Goal: Transaction & Acquisition: Purchase product/service

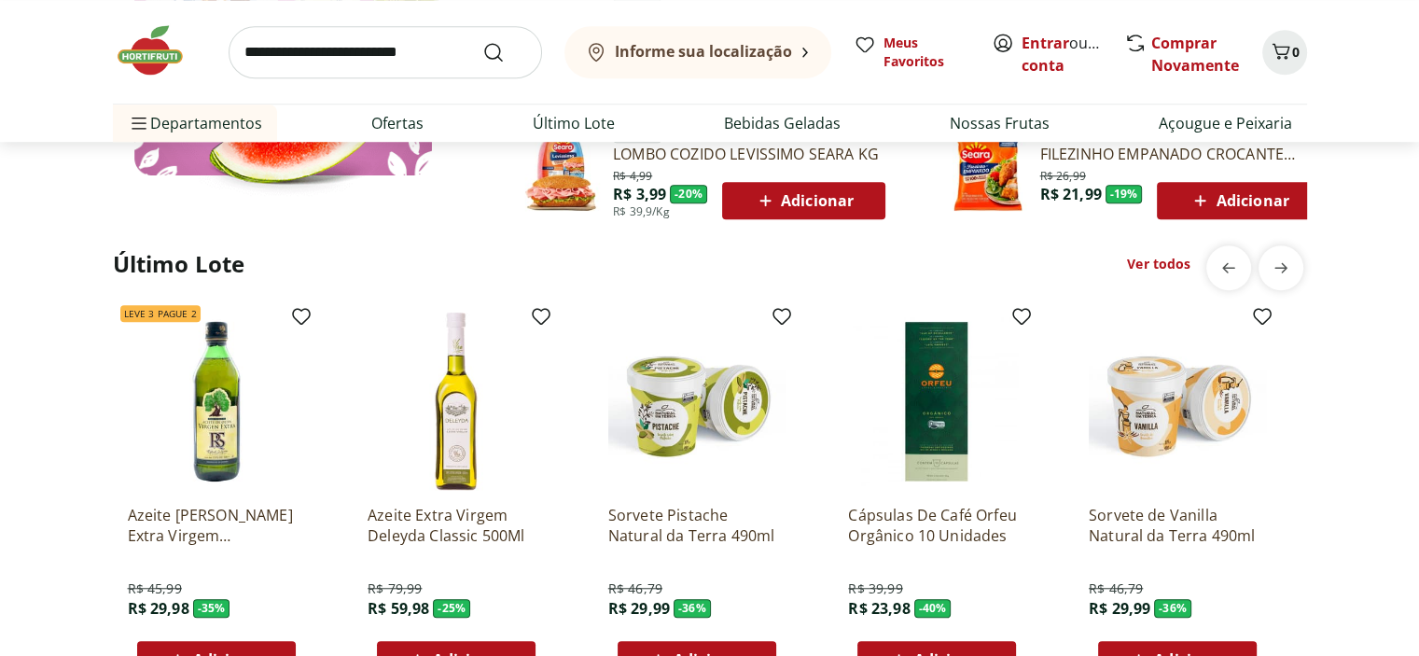
scroll to position [1493, 0]
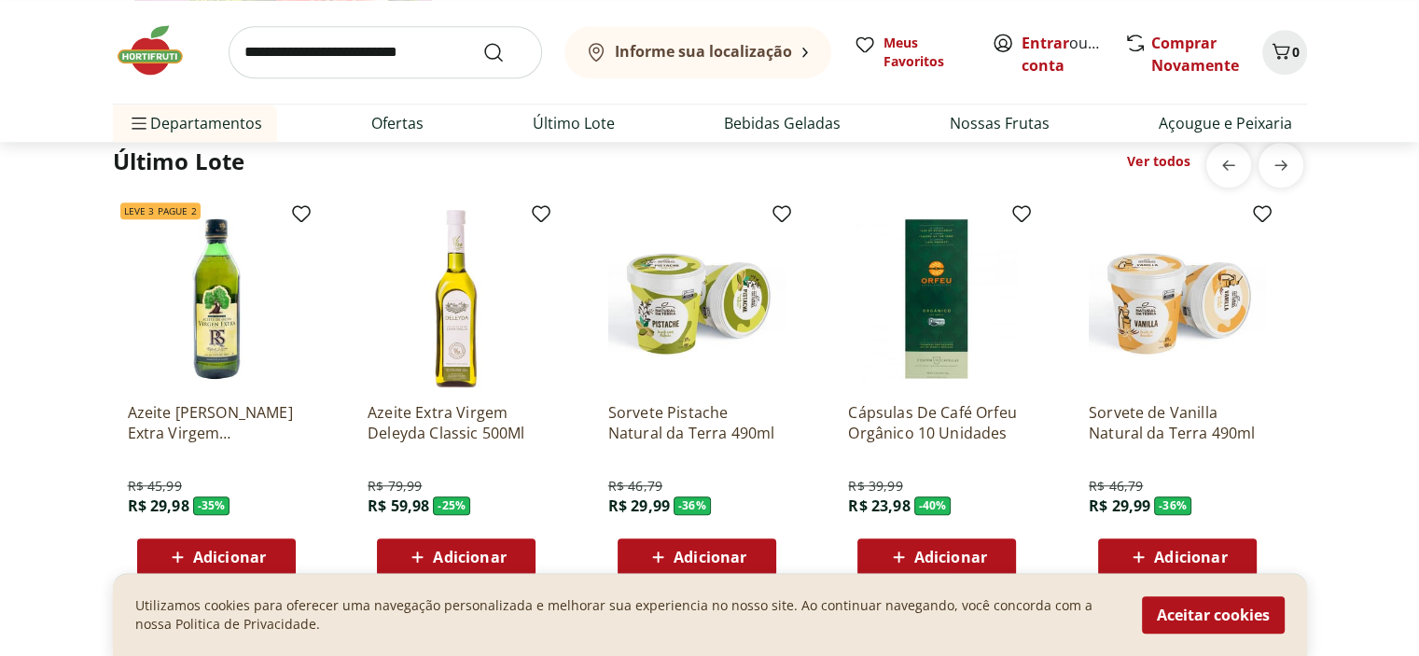
click at [257, 567] on div "Adicionar" at bounding box center [216, 557] width 129 height 34
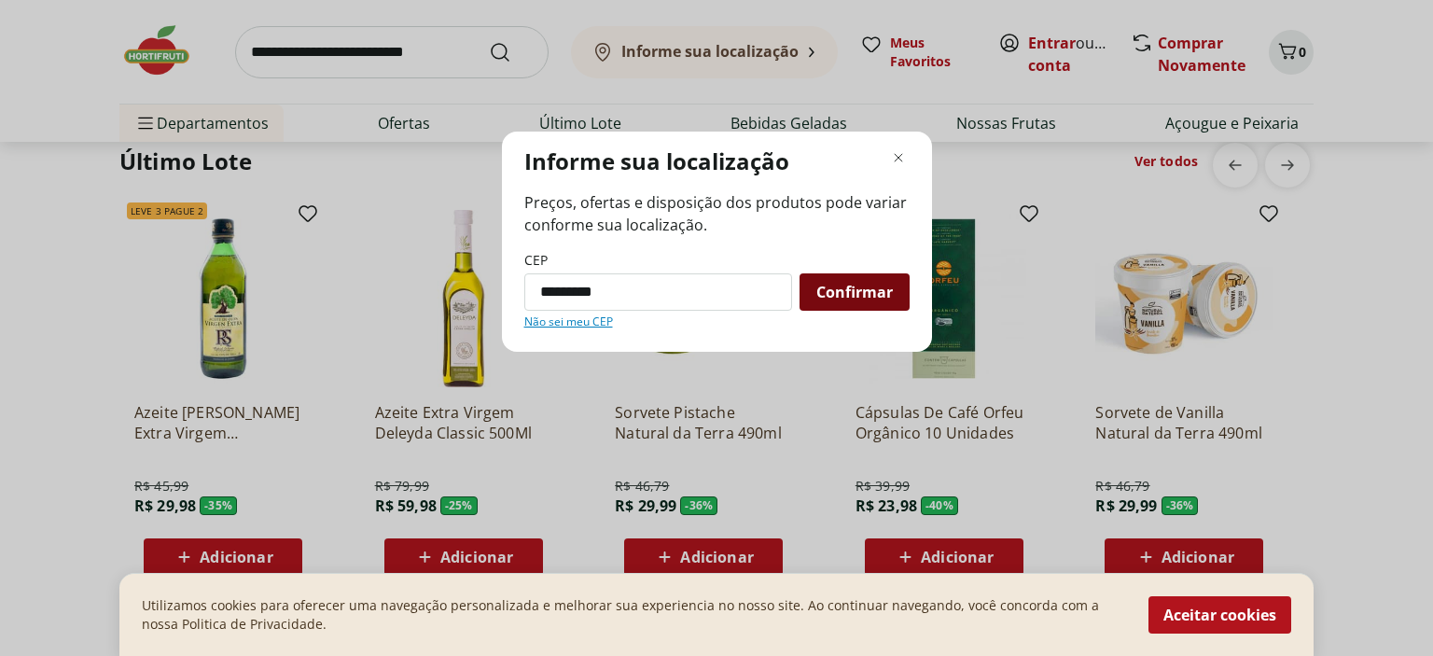
type input "*********"
click at [855, 299] on span "Confirmar" at bounding box center [854, 292] width 77 height 15
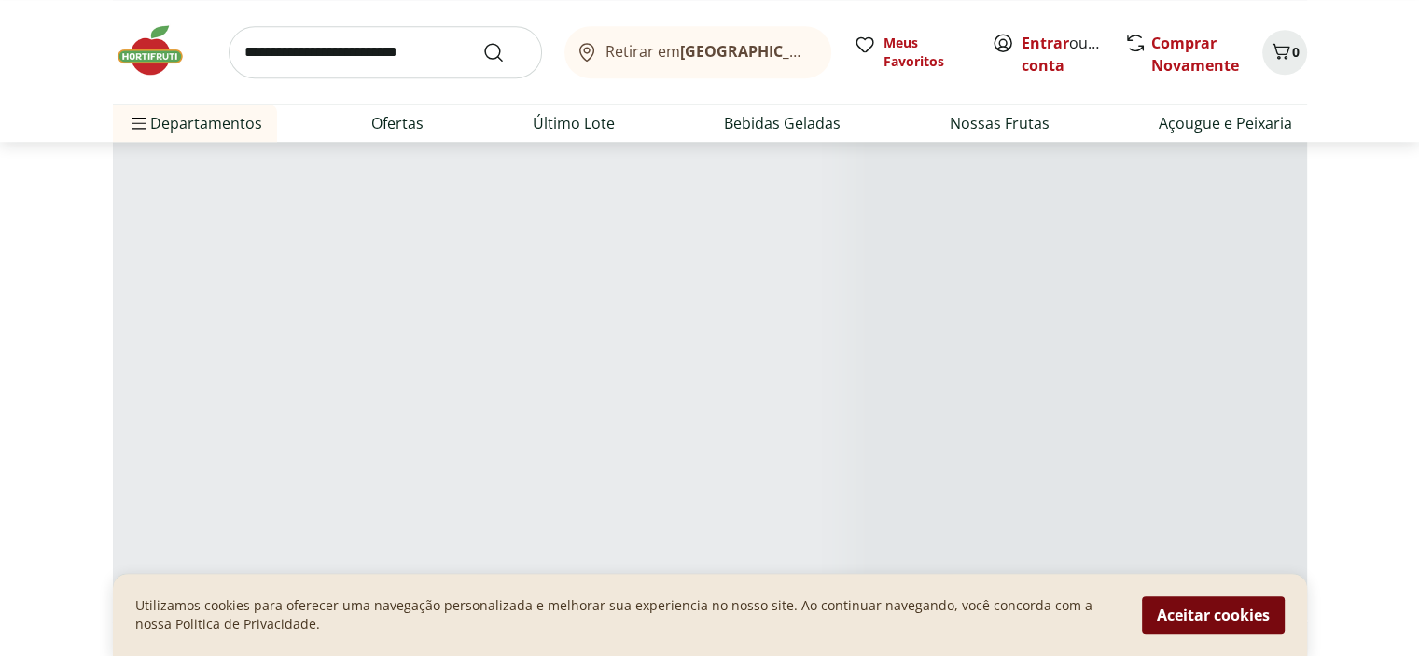
scroll to position [954, 0]
click at [1229, 612] on button "Aceitar cookies" at bounding box center [1213, 614] width 143 height 37
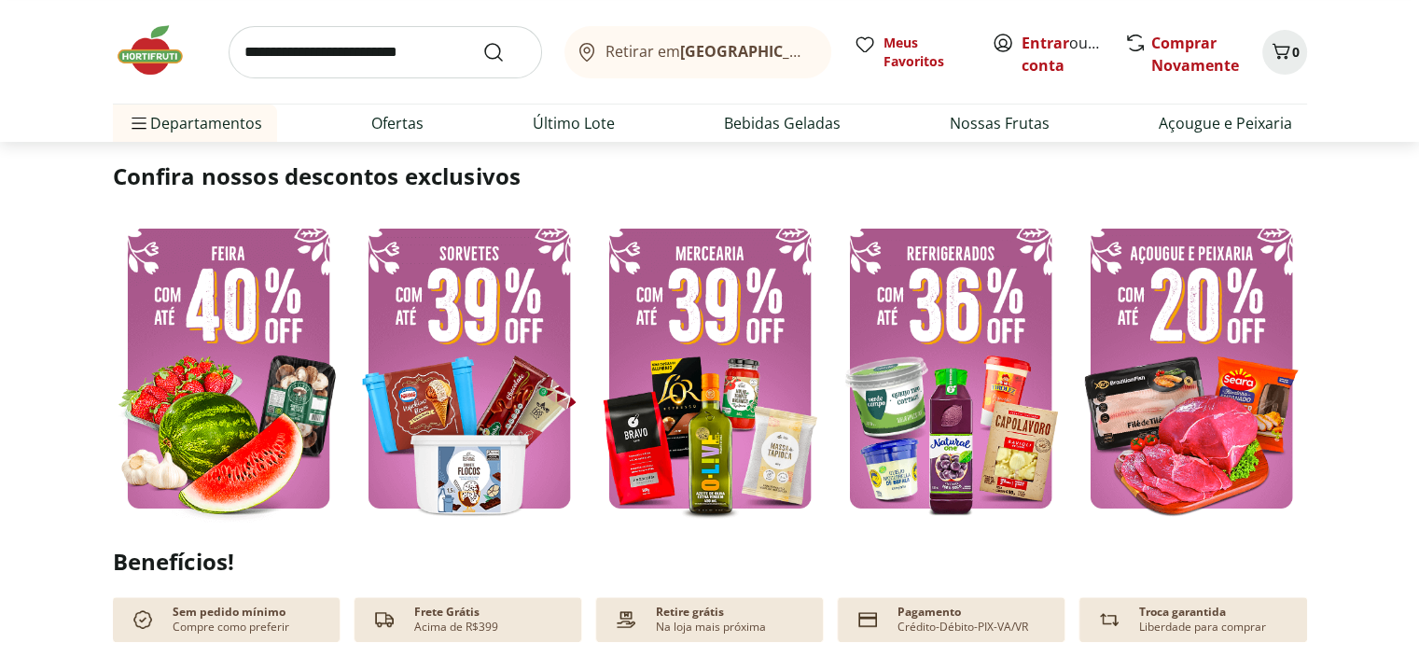
scroll to position [114, 0]
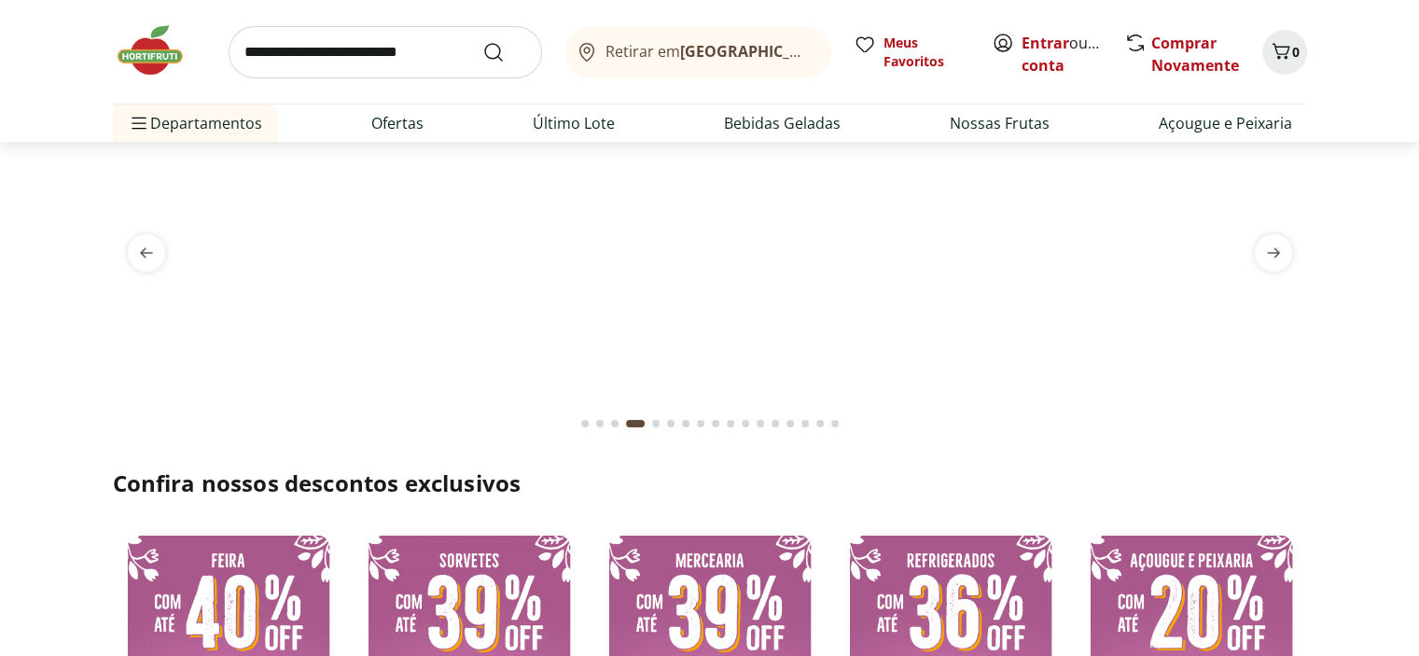
click at [157, 49] on img at bounding box center [159, 50] width 93 height 56
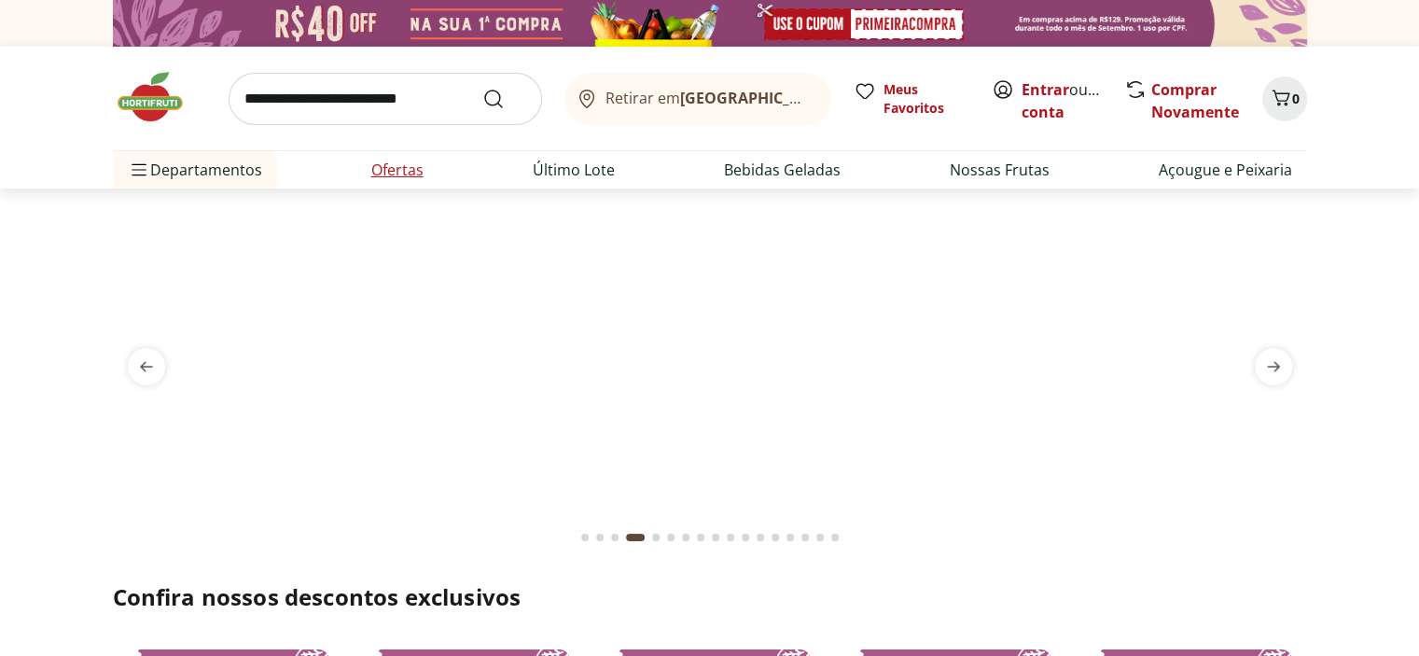
click at [392, 170] on link "Ofertas" at bounding box center [397, 170] width 52 height 22
select select "**********"
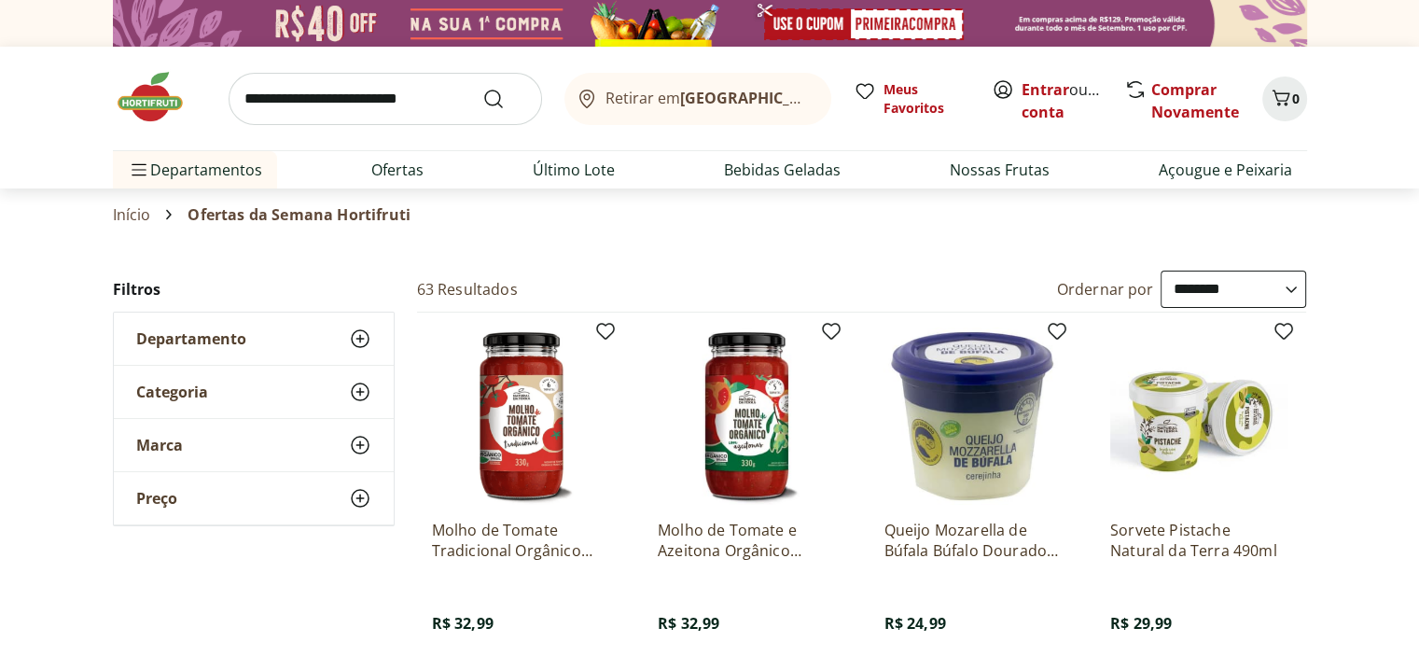
scroll to position [187, 0]
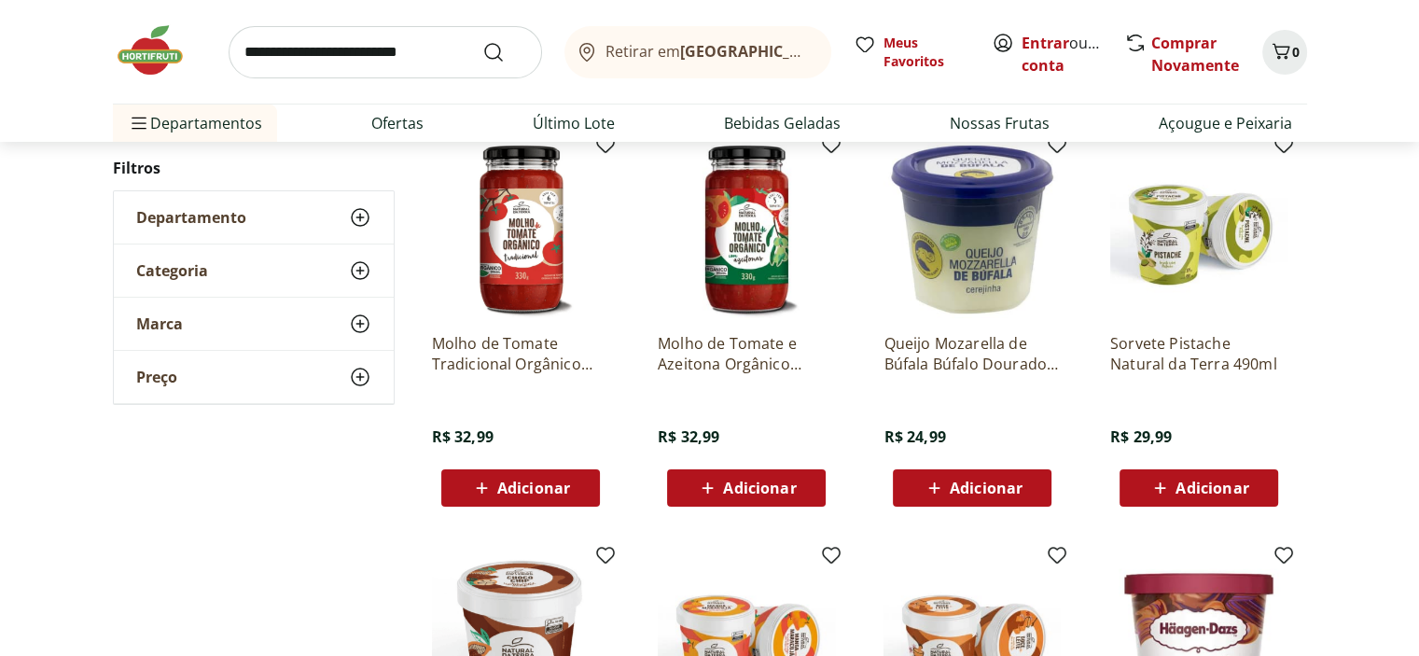
click at [575, 488] on div "Adicionar" at bounding box center [520, 488] width 129 height 34
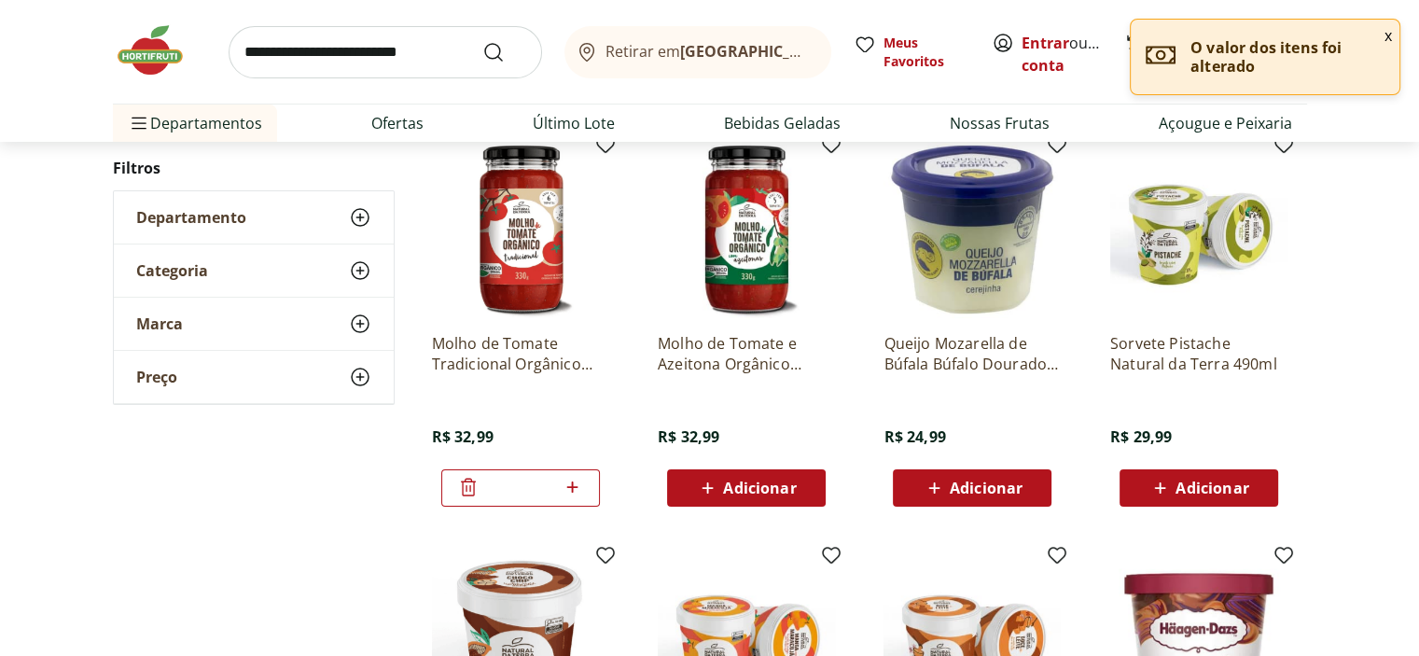
click at [756, 495] on span "Adicionar" at bounding box center [759, 487] width 73 height 15
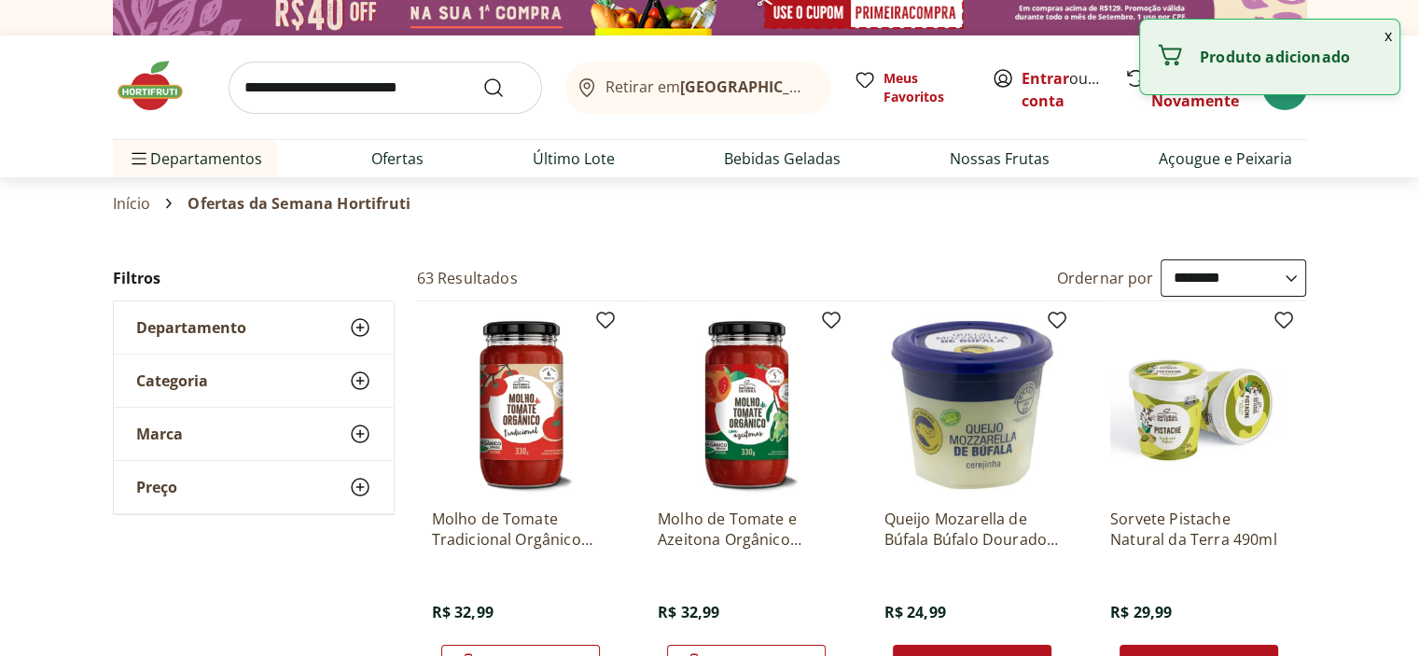
scroll to position [0, 0]
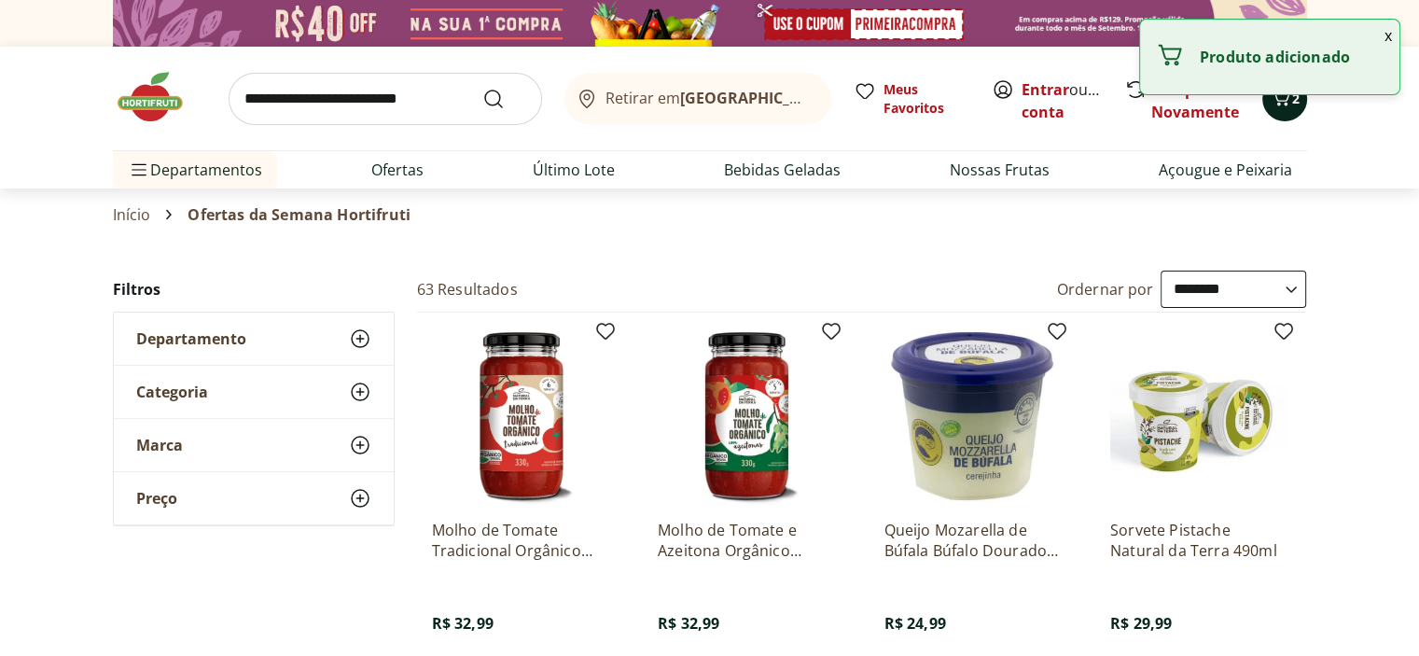
click at [1278, 113] on div "2" at bounding box center [1284, 99] width 15 height 30
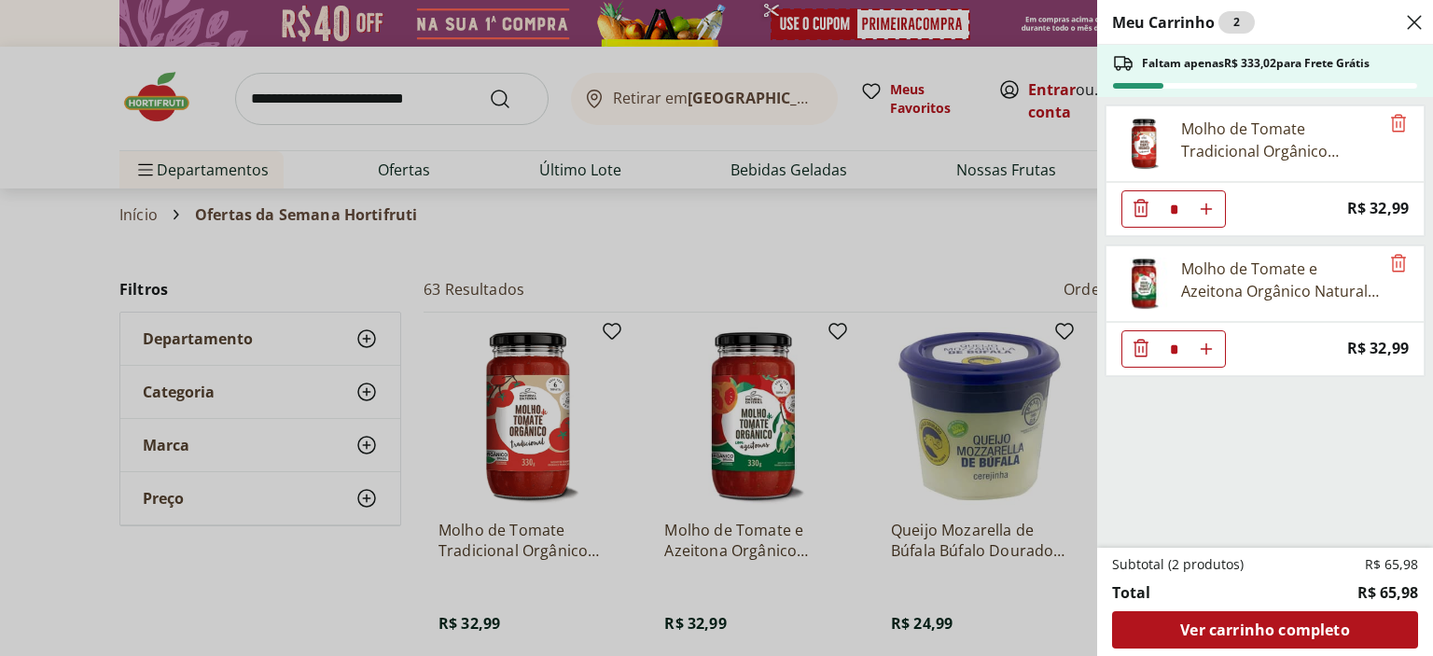
click at [1204, 352] on icon "Aumentar Quantidade" at bounding box center [1206, 348] width 15 height 15
type input "*"
click at [1204, 352] on icon "Aumentar Quantidade" at bounding box center [1206, 348] width 15 height 15
type input "*"
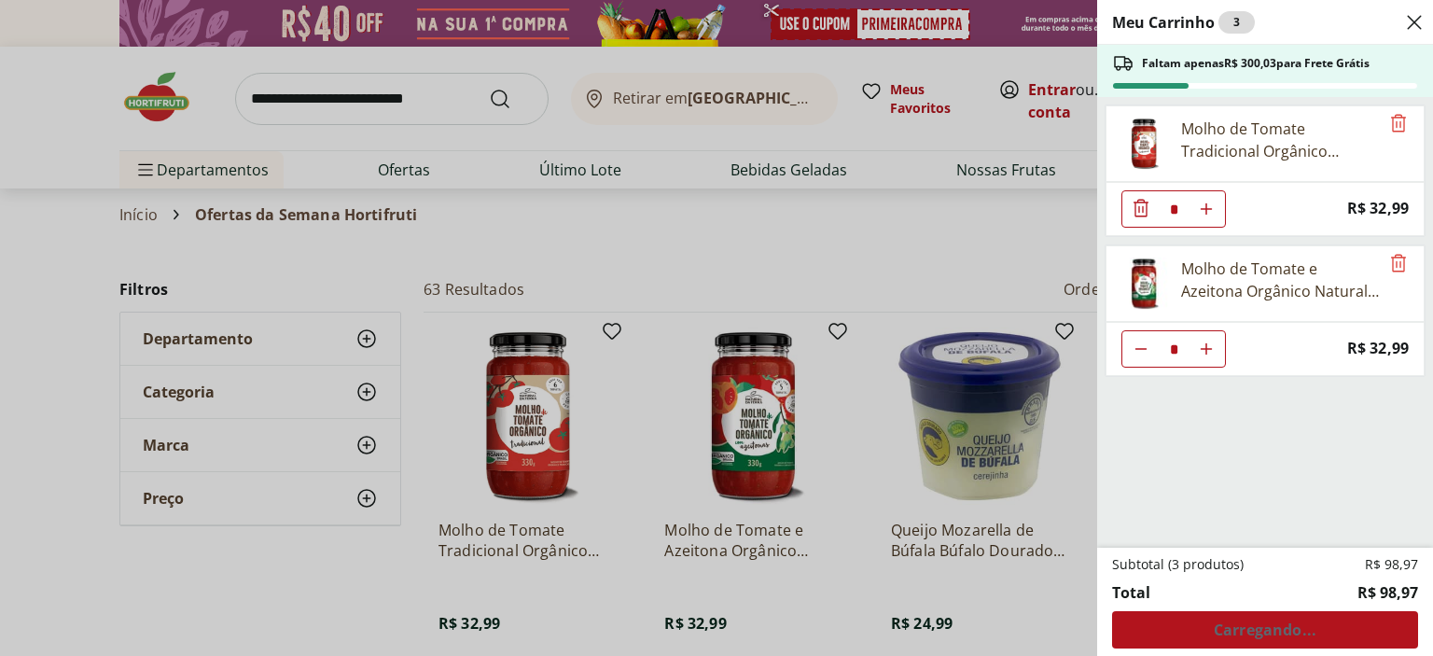
type input "*"
click at [1207, 206] on icon "Aumentar Quantidade" at bounding box center [1206, 209] width 15 height 15
type input "*"
click at [1207, 206] on icon "Aumentar Quantidade" at bounding box center [1206, 209] width 15 height 15
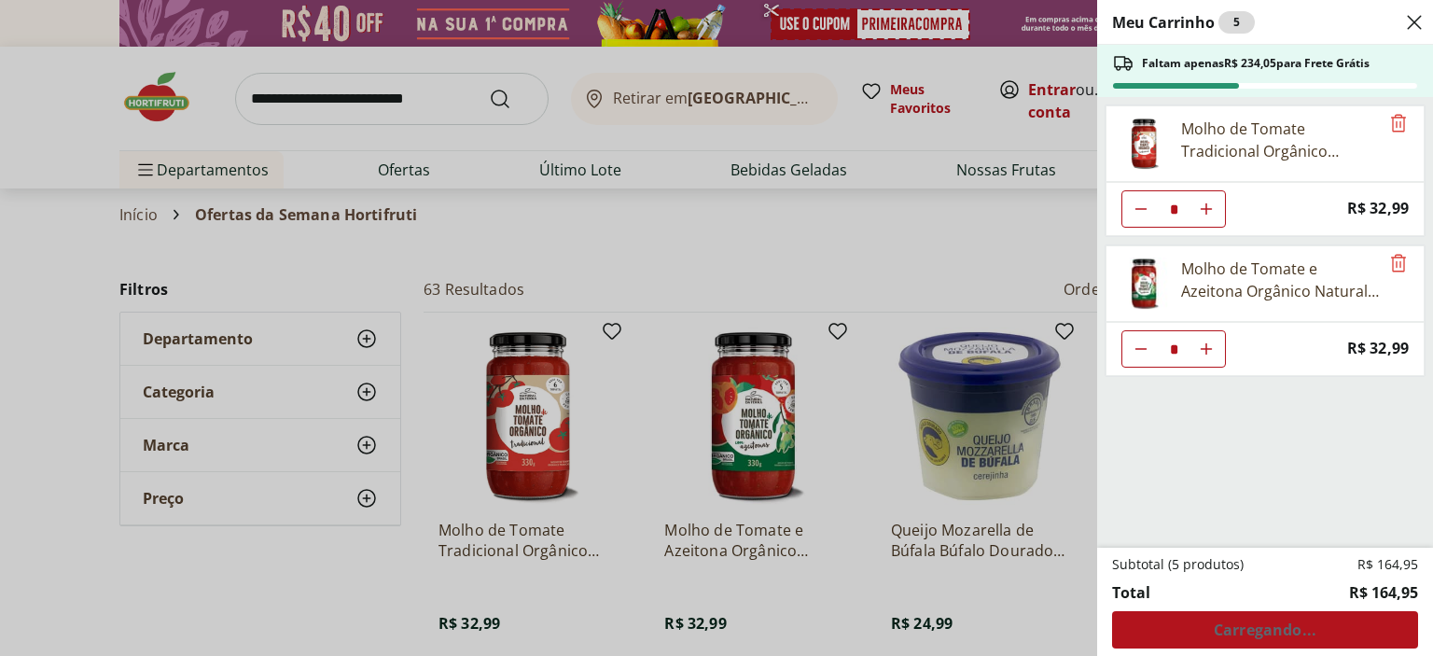
type input "*"
click at [850, 410] on div "Meu Carrinho 6 Faltam apenas R$ 201,06 para Frete Grátis Molho de Tomate Tradic…" at bounding box center [716, 328] width 1433 height 656
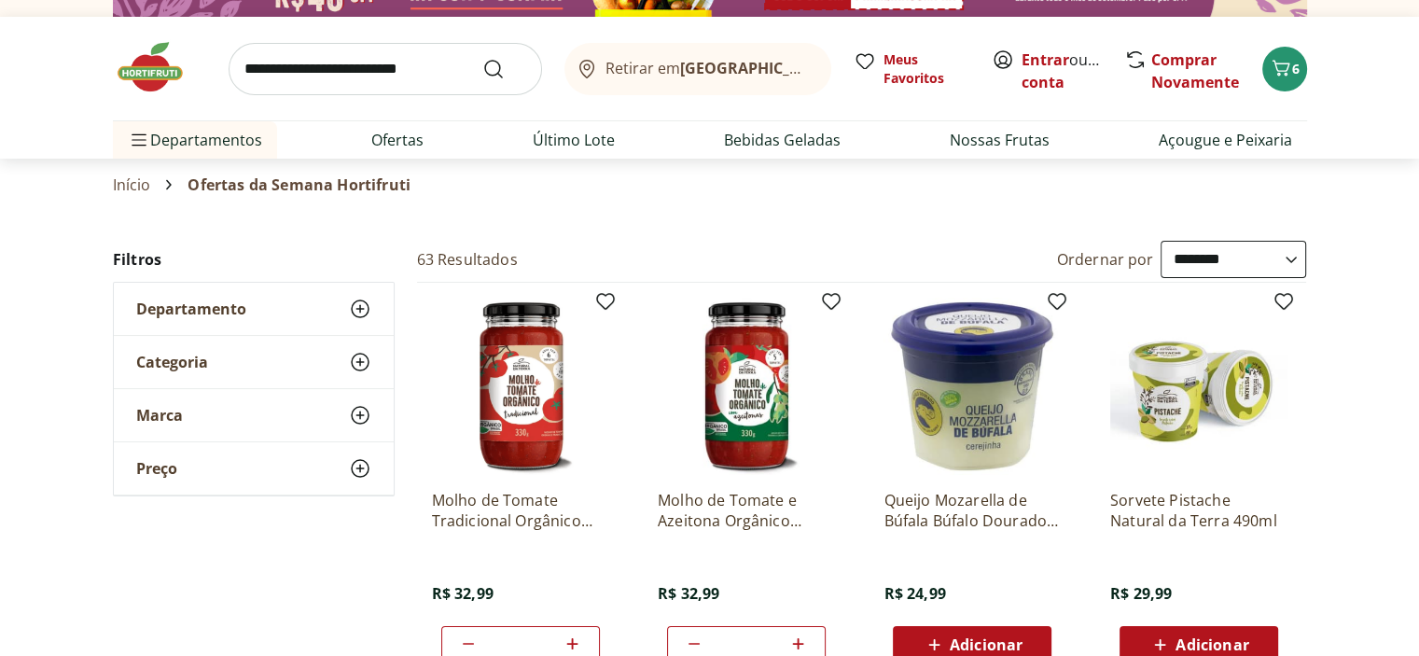
scroll to position [187, 0]
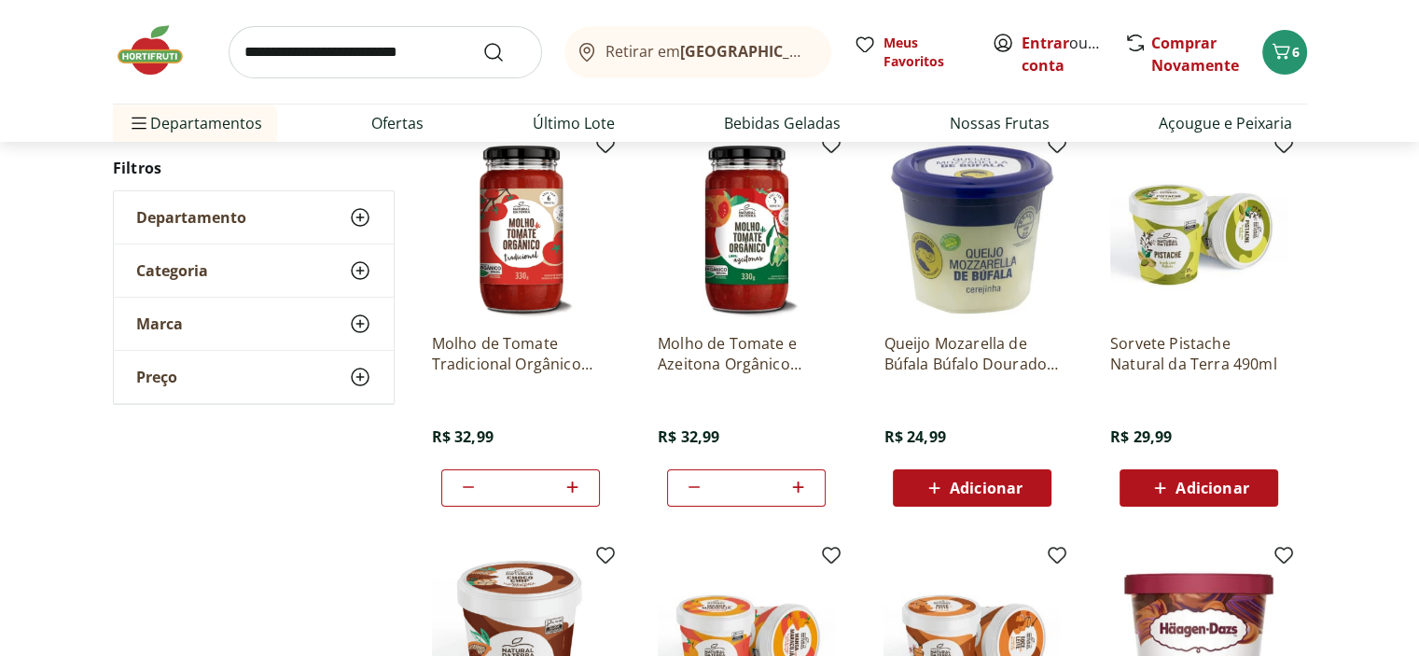
click at [1023, 492] on div "Adicionar" at bounding box center [972, 488] width 129 height 34
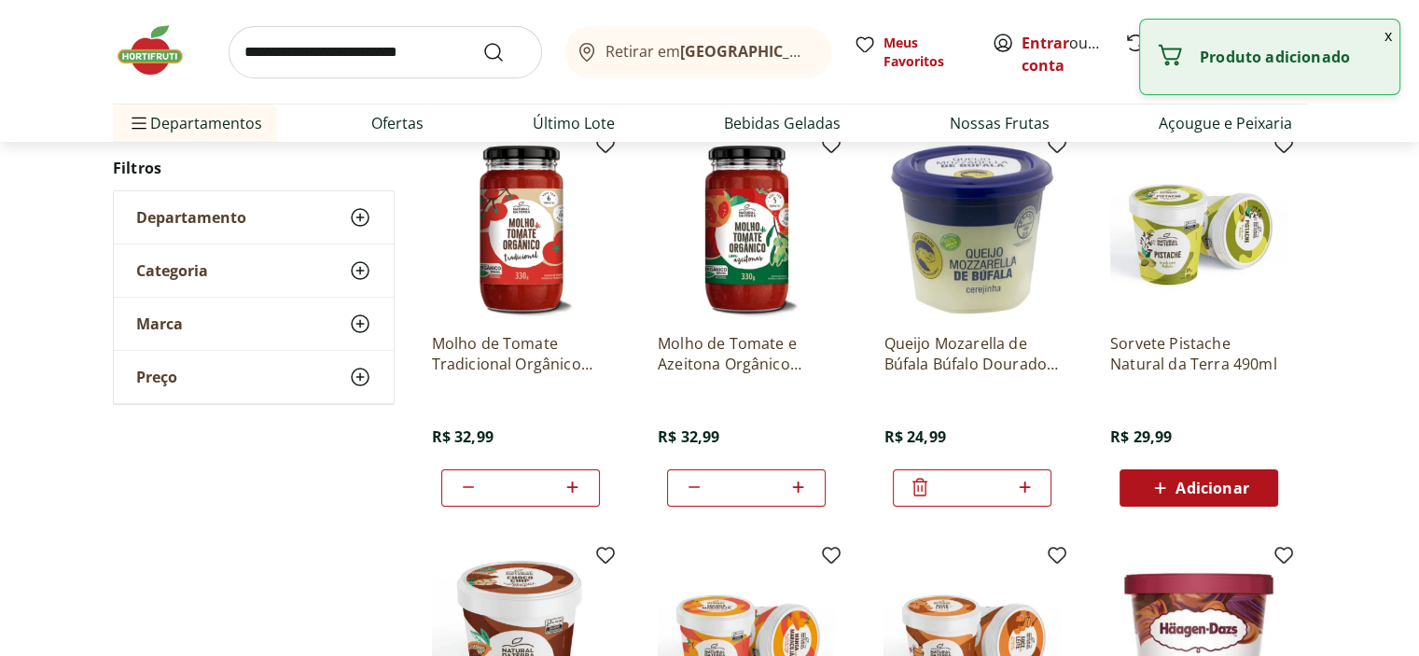
click at [1037, 489] on div "*" at bounding box center [972, 487] width 159 height 37
click at [1026, 489] on icon at bounding box center [1024, 487] width 23 height 22
type input "*"
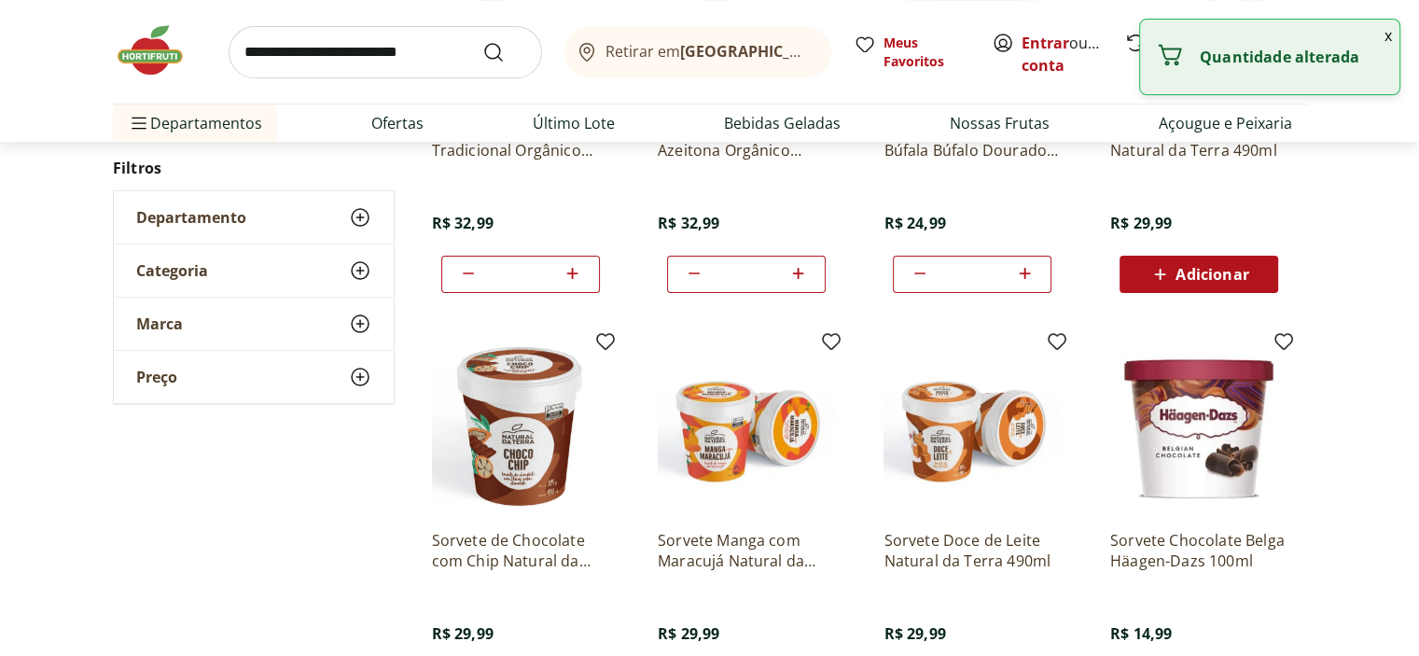
scroll to position [466, 0]
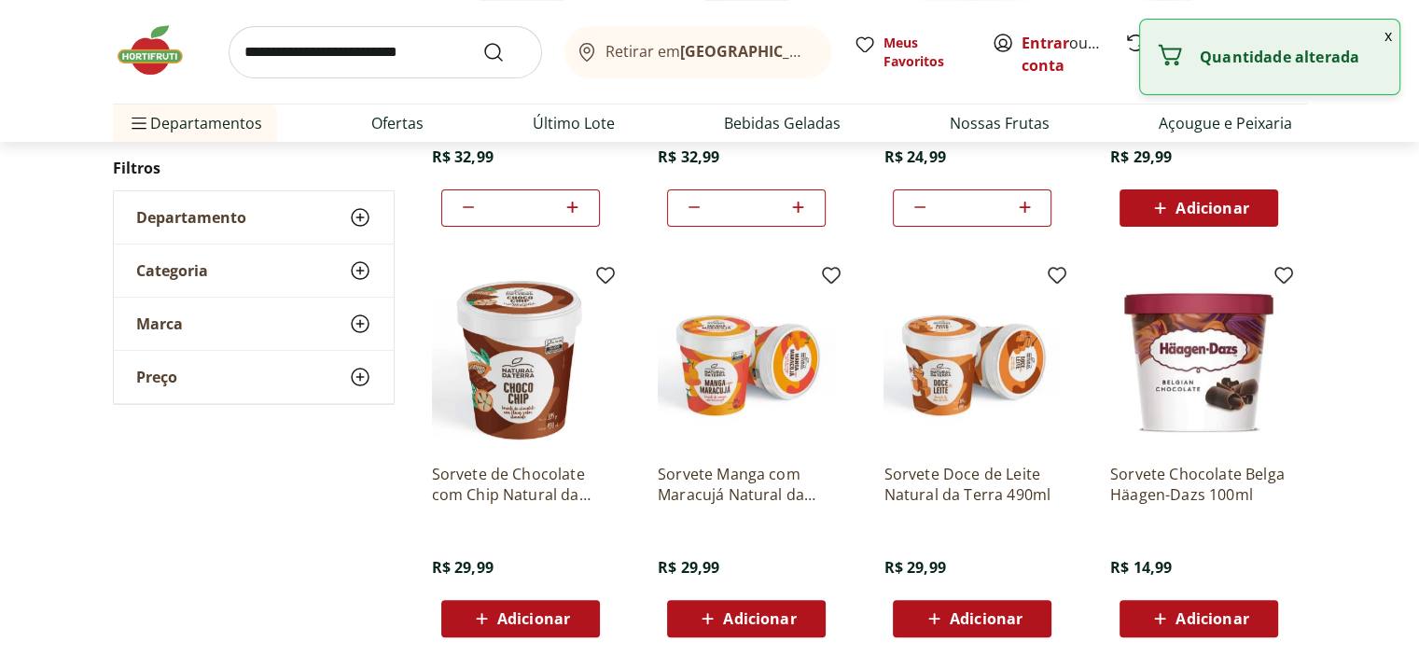
click at [549, 605] on div "Adicionar" at bounding box center [520, 619] width 129 height 34
click at [580, 620] on icon at bounding box center [572, 617] width 23 height 22
type input "*"
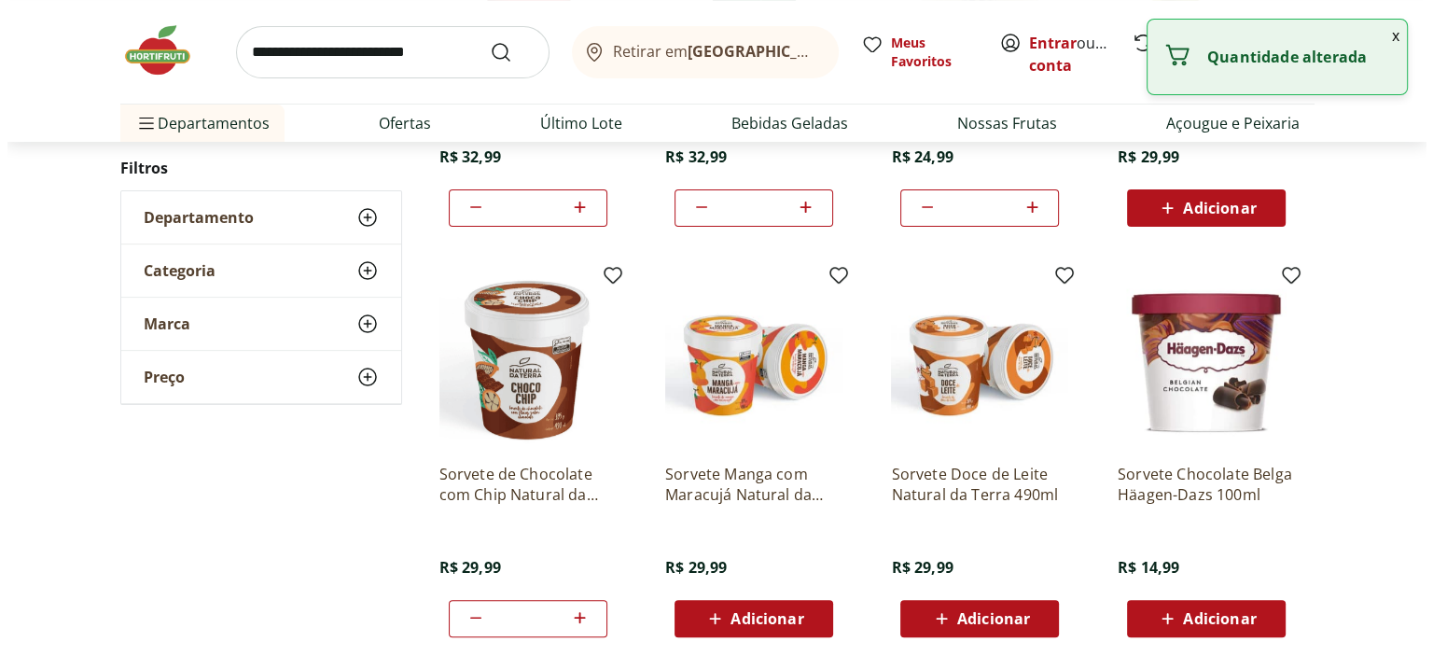
scroll to position [0, 0]
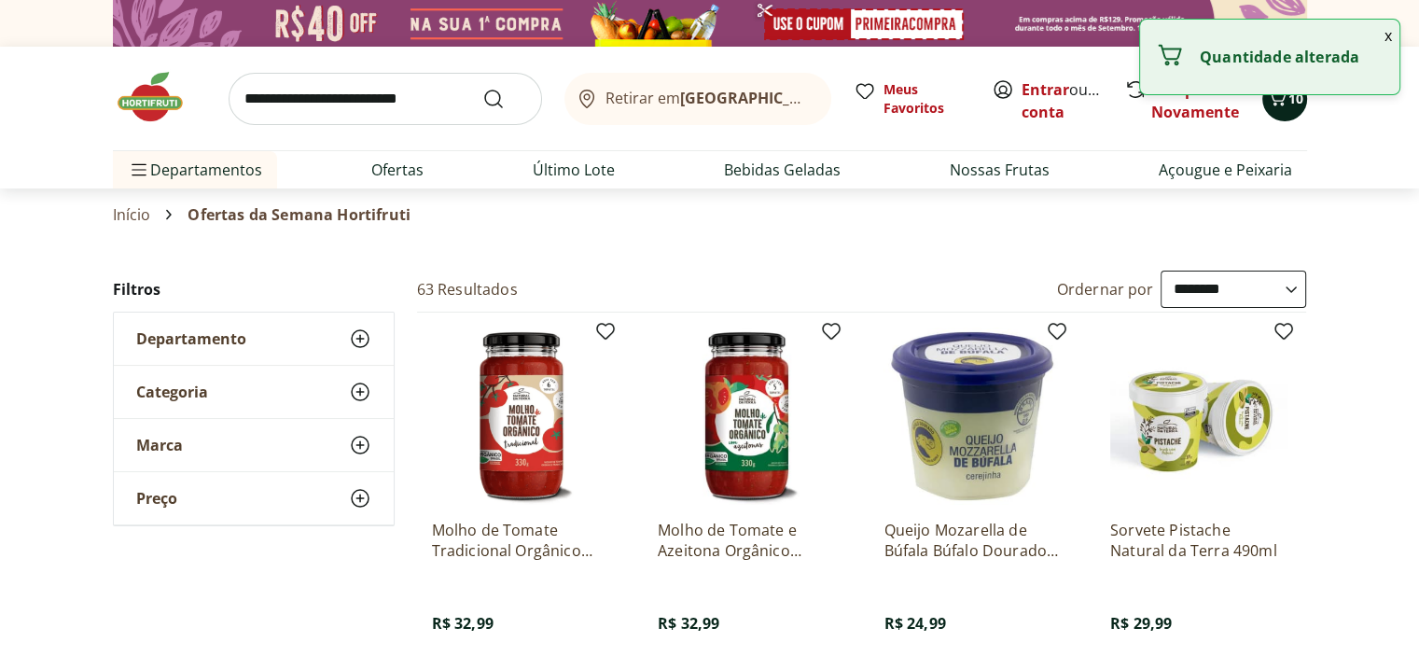
click at [1283, 114] on button "10" at bounding box center [1284, 99] width 45 height 45
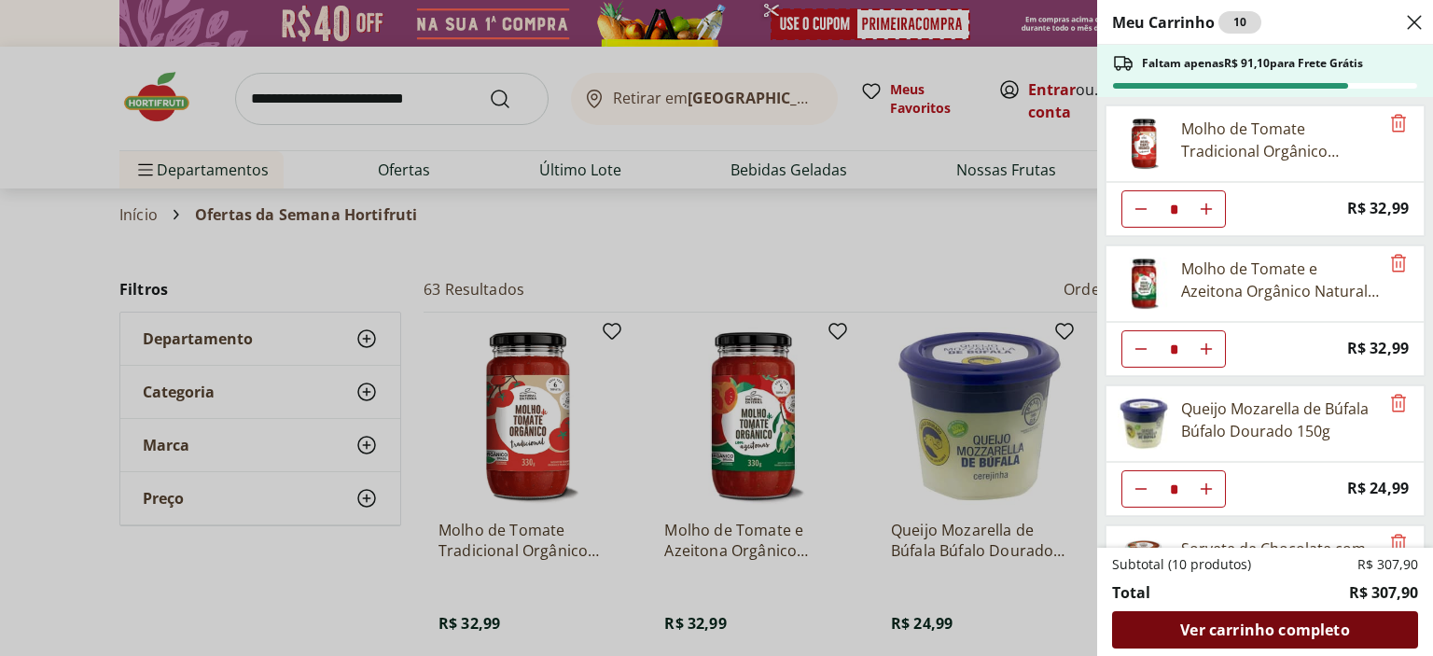
click at [1243, 633] on span "Ver carrinho completo" at bounding box center [1264, 629] width 169 height 15
